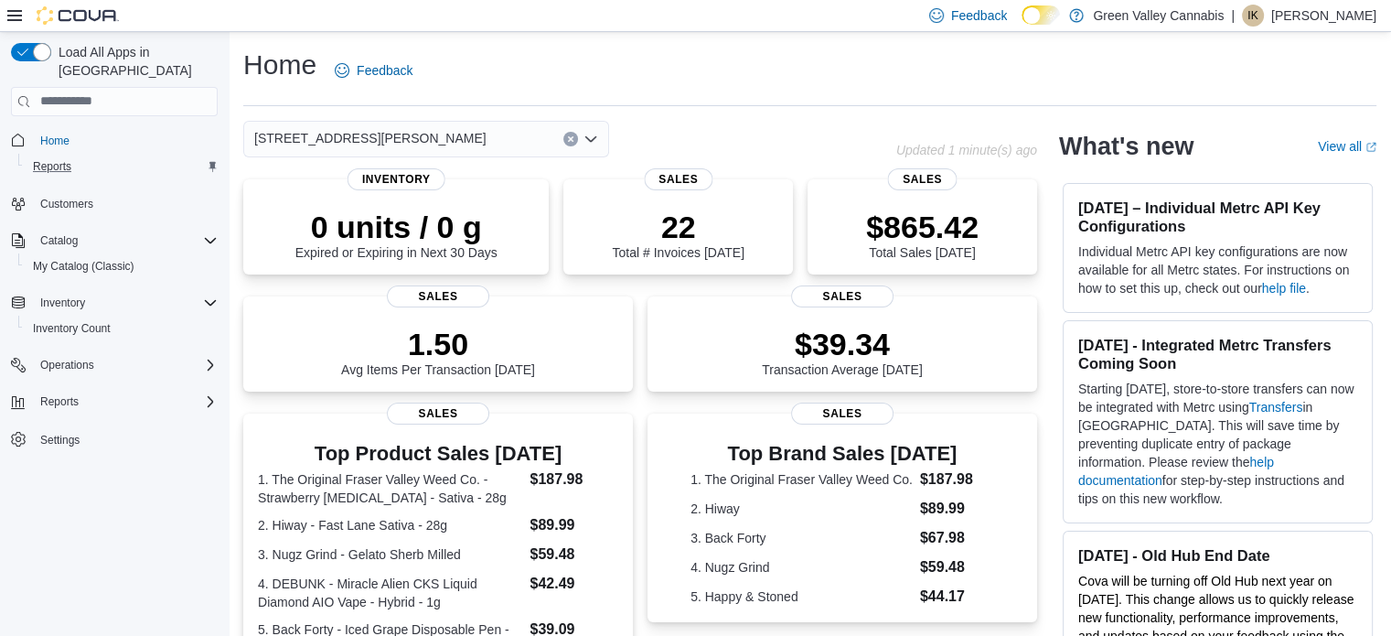
click at [146, 156] on div "Reports" at bounding box center [122, 167] width 192 height 22
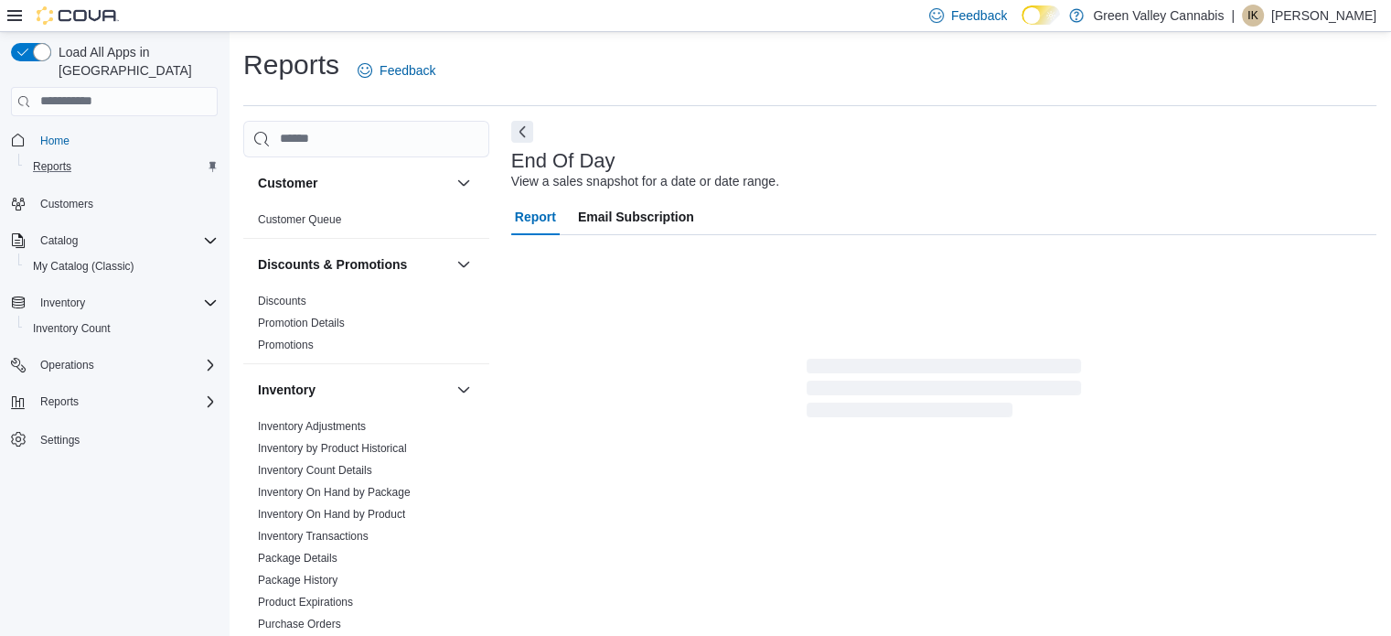
scroll to position [12, 0]
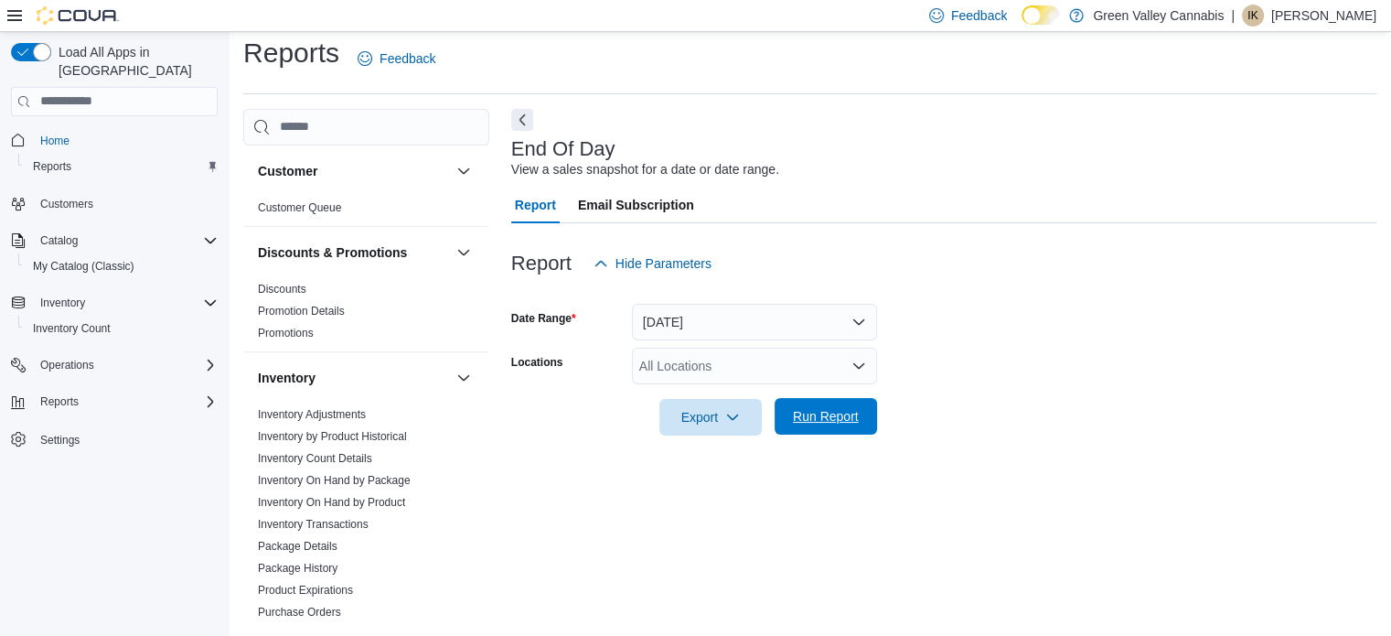
click at [805, 409] on span "Run Report" at bounding box center [826, 416] width 66 height 18
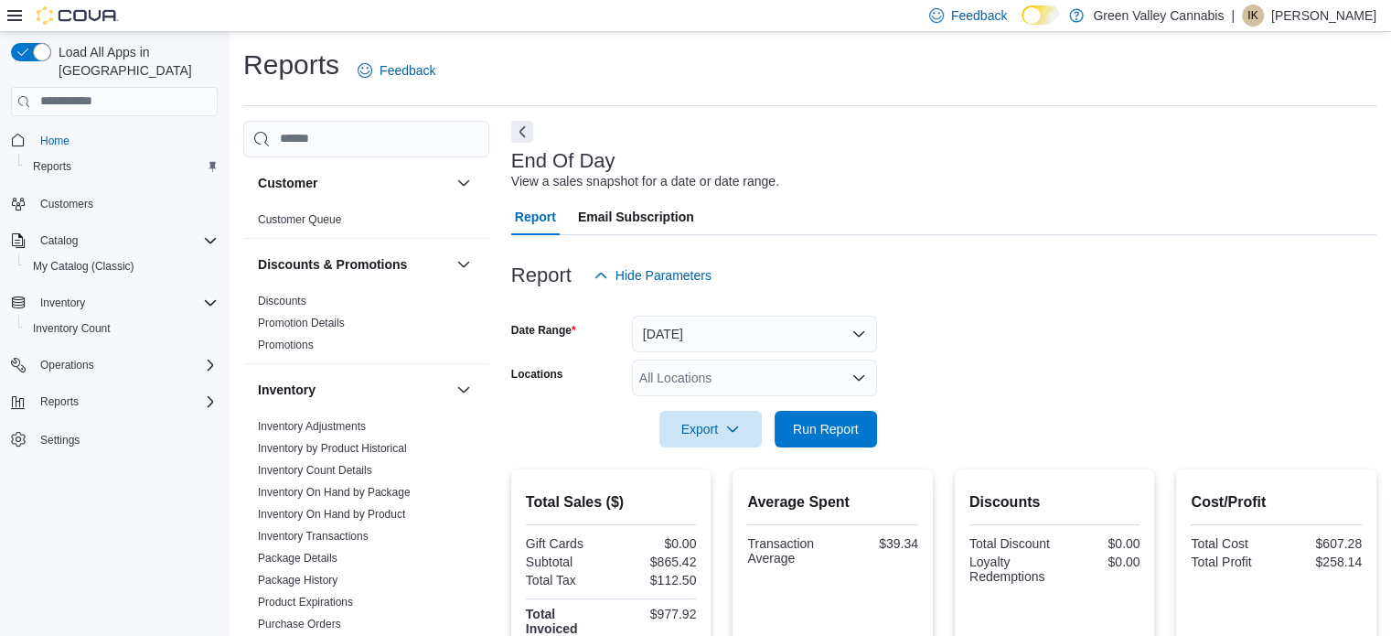
scroll to position [355, 0]
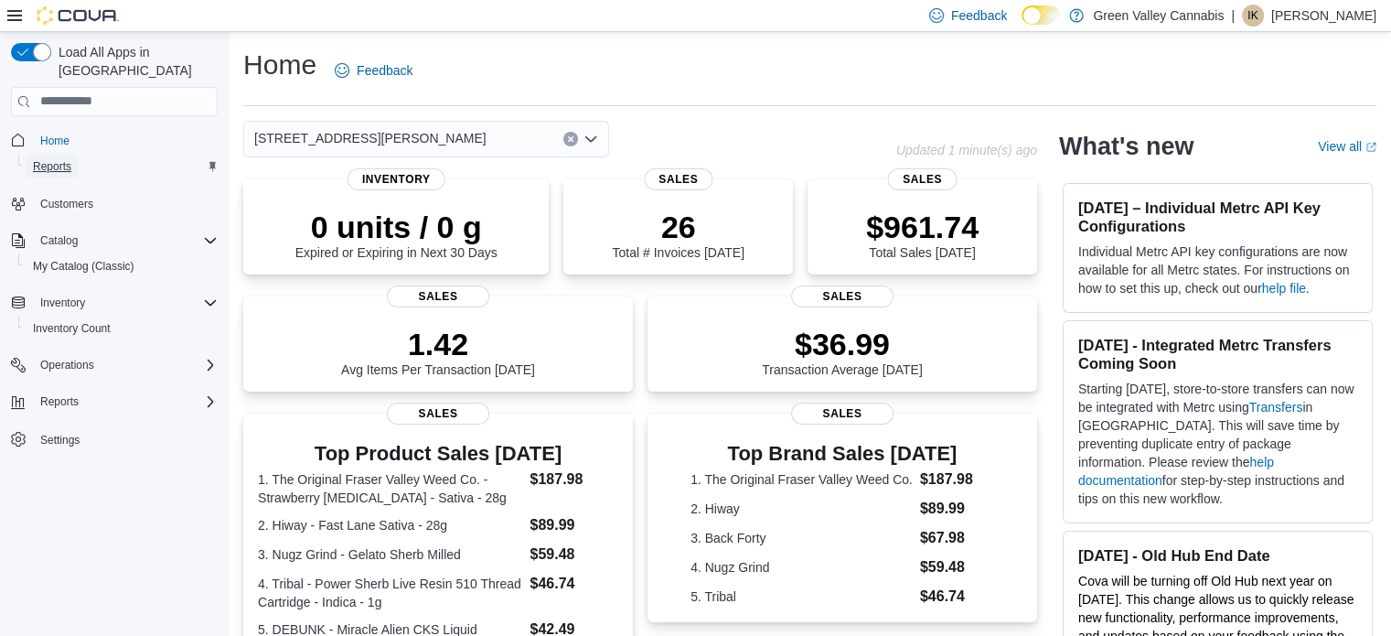
click at [77, 156] on link "Reports" at bounding box center [52, 167] width 53 height 22
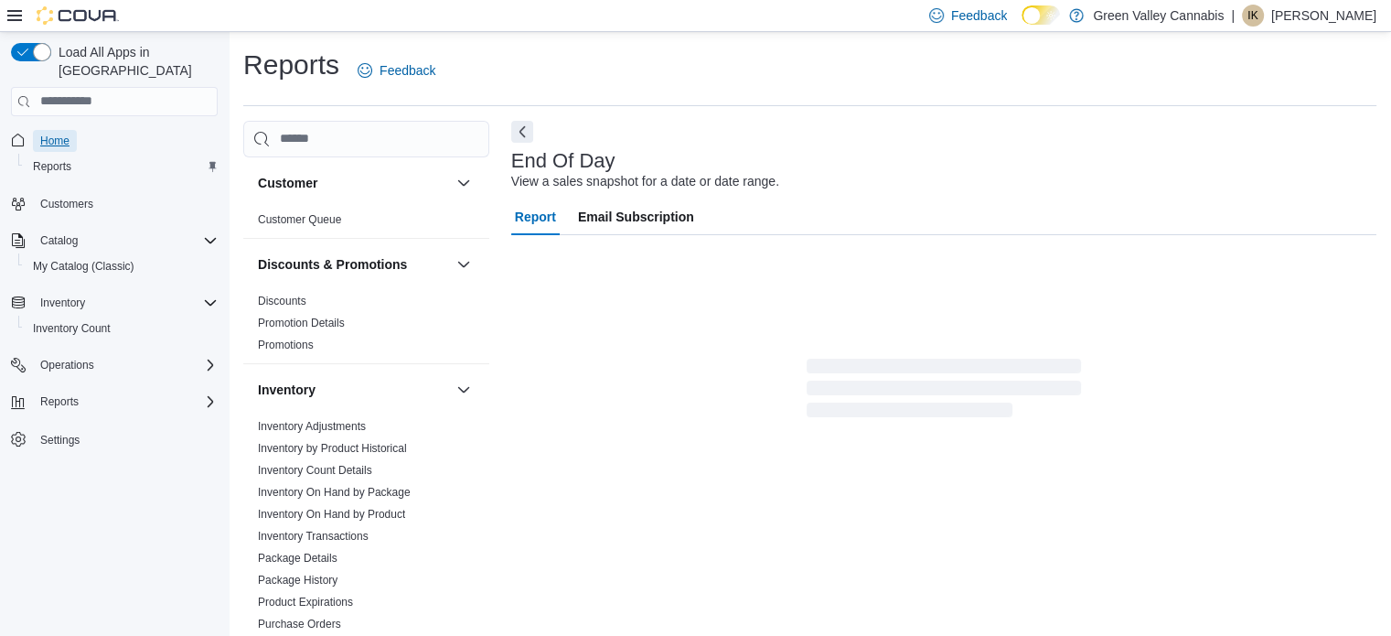
scroll to position [12, 0]
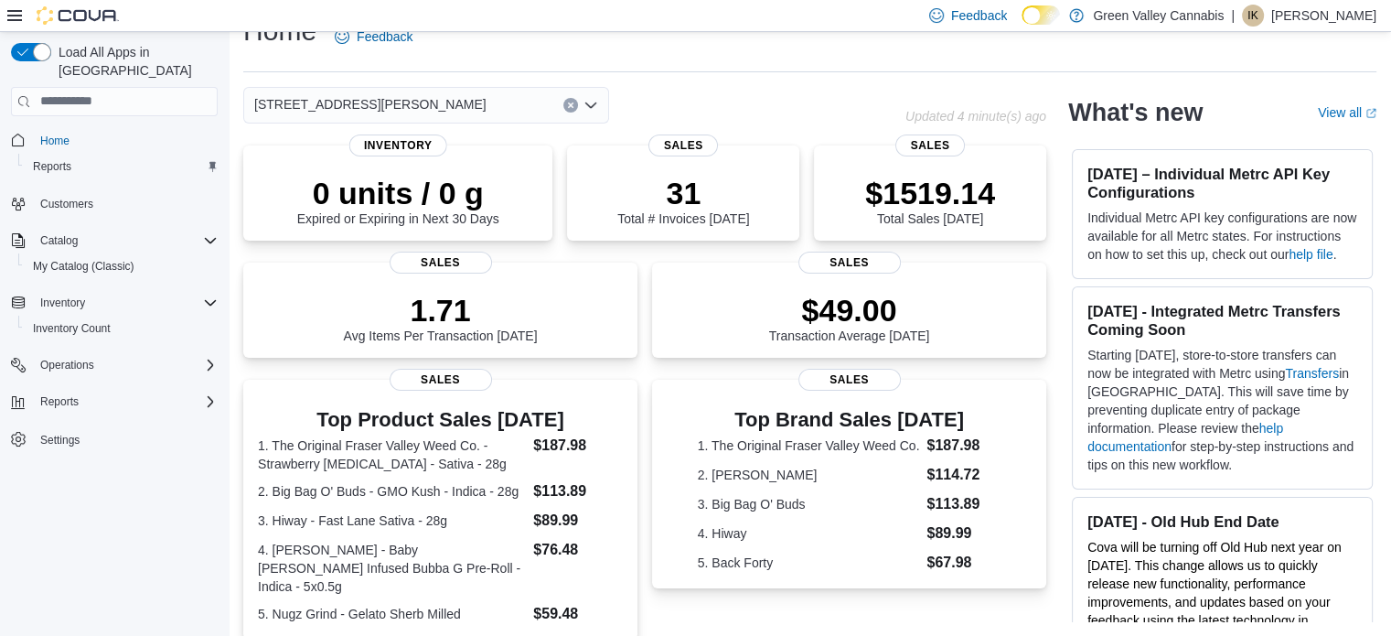
scroll to position [206, 0]
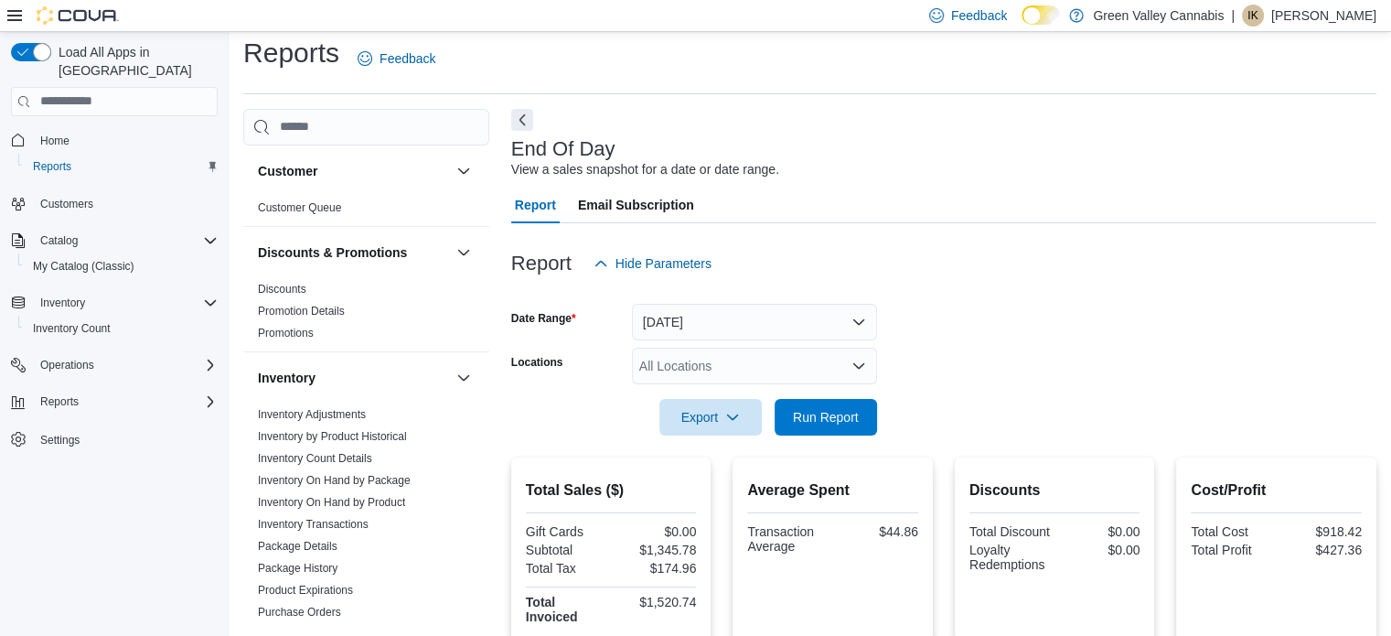
scroll to position [414, 0]
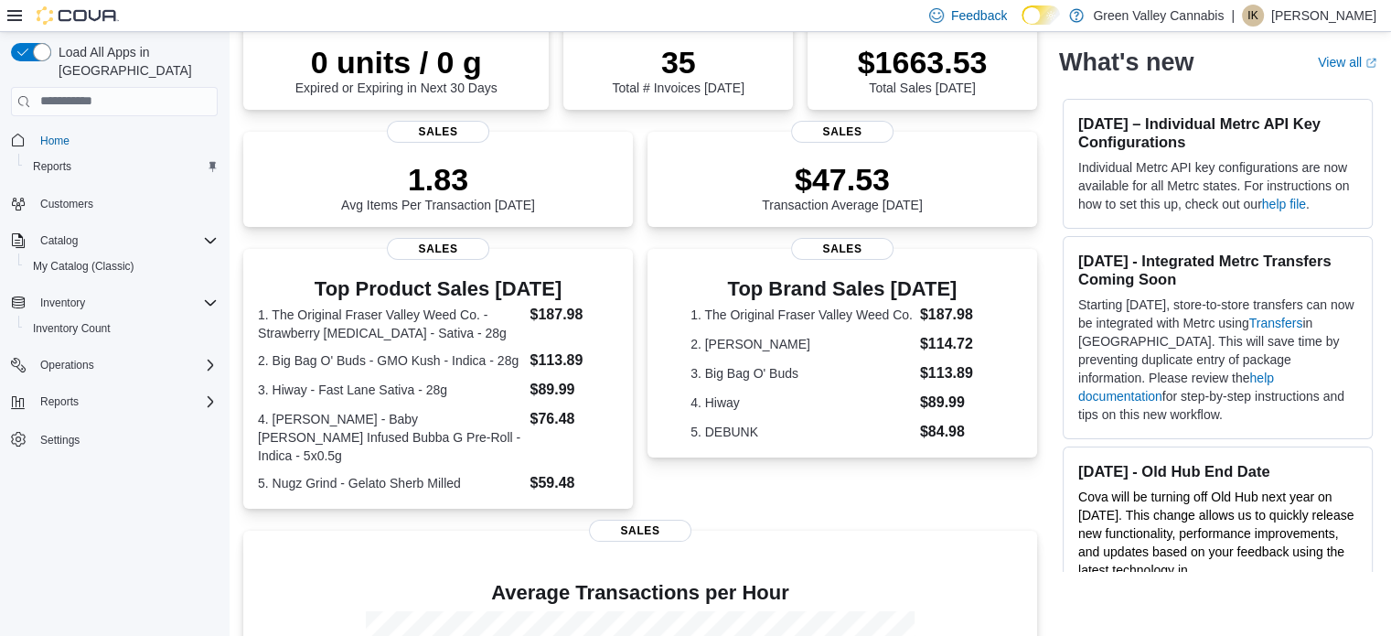
scroll to position [165, 0]
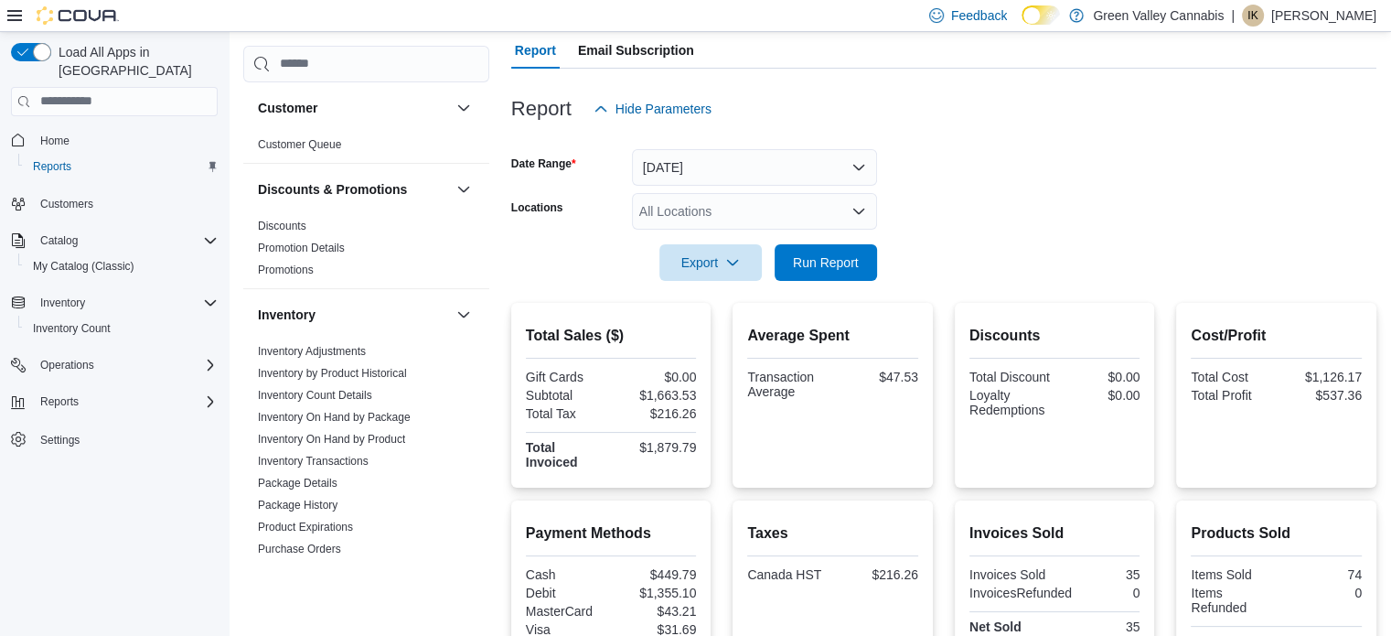
scroll to position [414, 0]
